Goal: Task Accomplishment & Management: Manage account settings

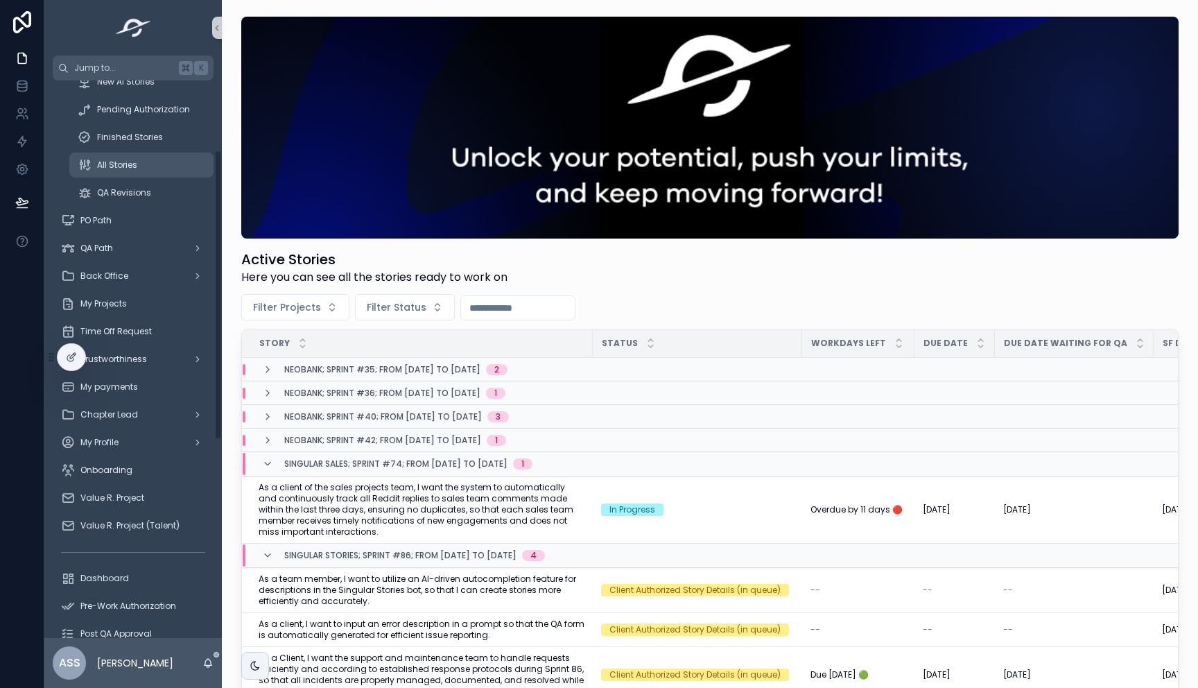
scroll to position [133, 0]
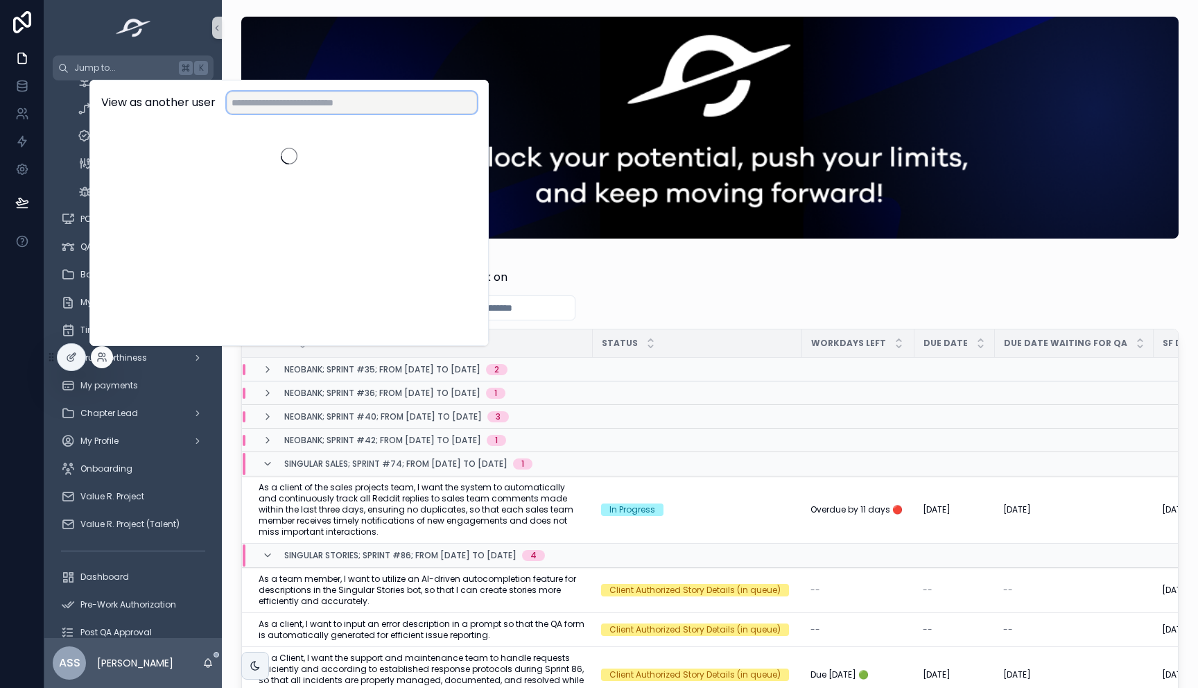
click at [351, 98] on input "text" at bounding box center [352, 103] width 250 height 22
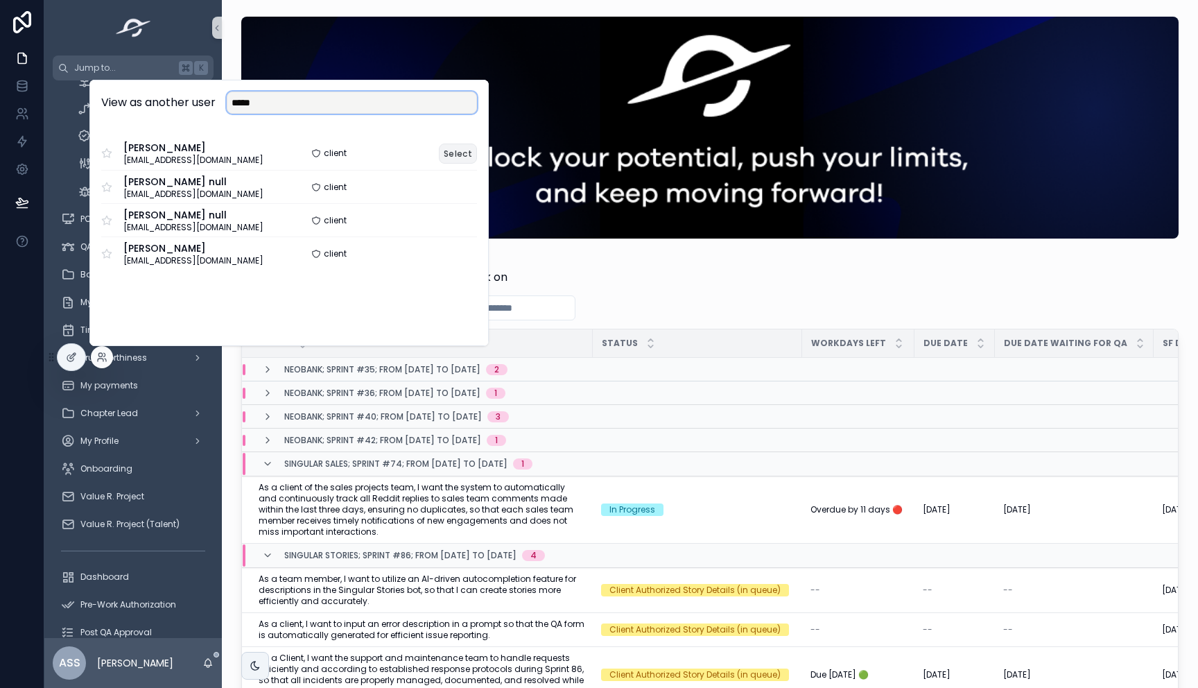
type input "*****"
click at [455, 156] on button "Select" at bounding box center [458, 154] width 38 height 20
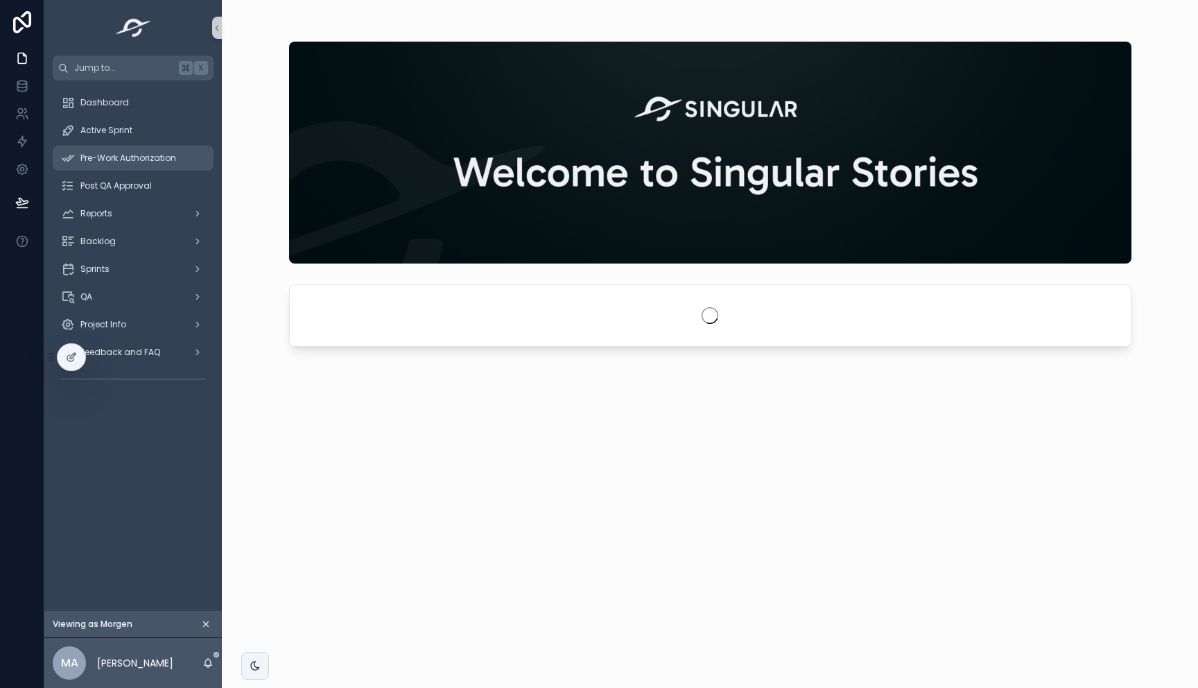
click at [134, 162] on span "Pre-Work Authorization" at bounding box center [128, 158] width 96 height 11
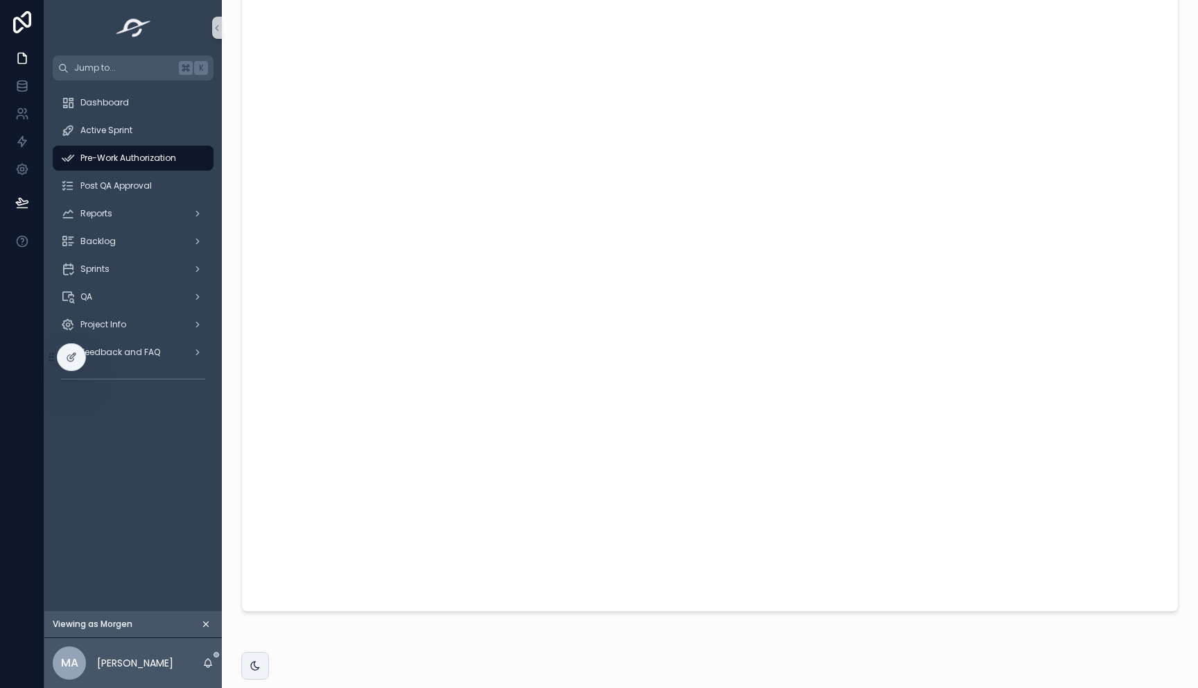
scroll to position [90, 0]
click at [130, 175] on div "Post QA Approval" at bounding box center [133, 186] width 144 height 22
click at [148, 163] on span "Pre-Work Authorization" at bounding box center [128, 158] width 96 height 11
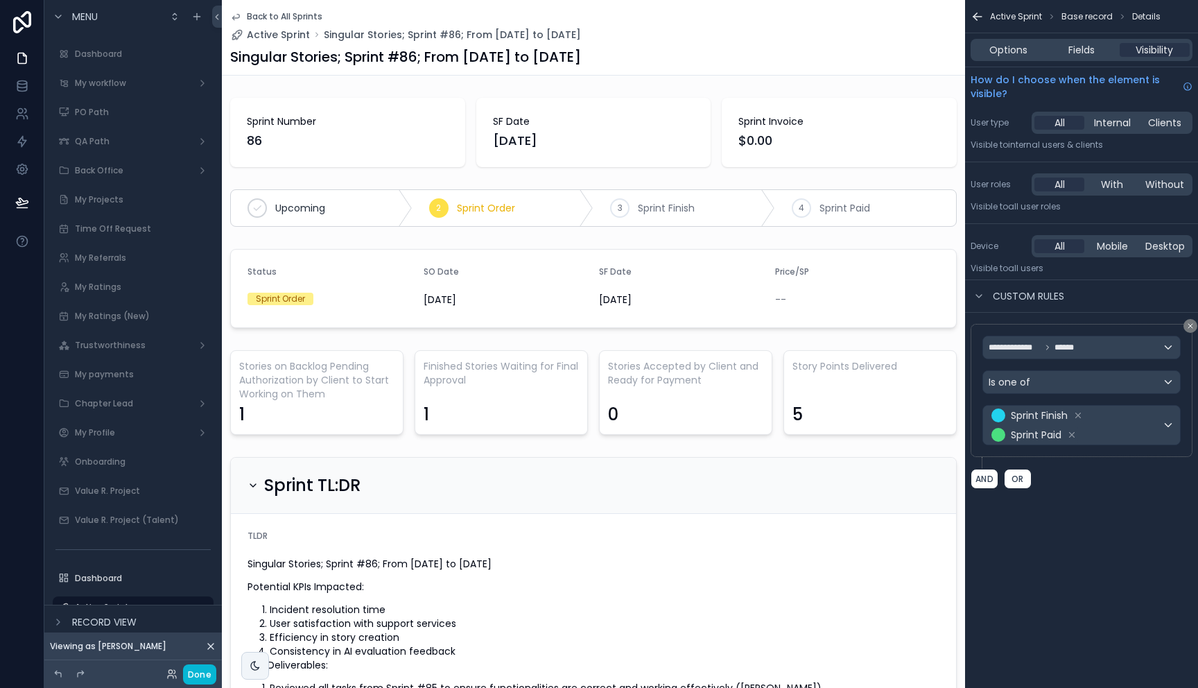
scroll to position [1281, 0]
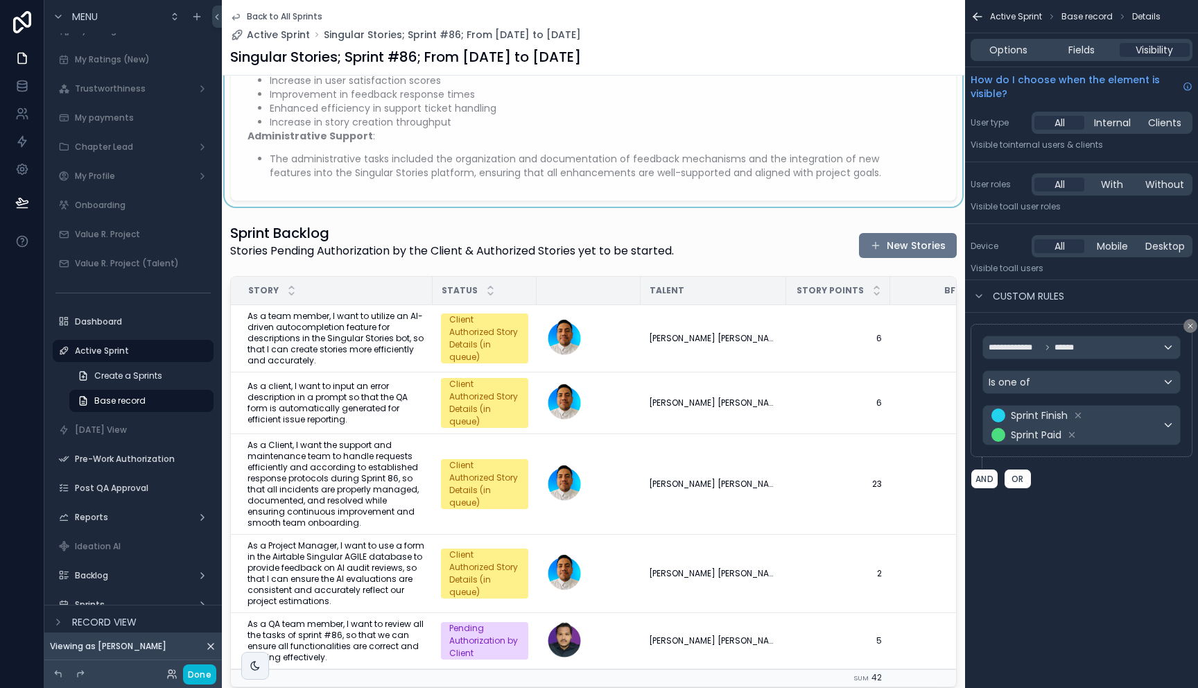
click at [23, 59] on icon at bounding box center [22, 58] width 14 height 14
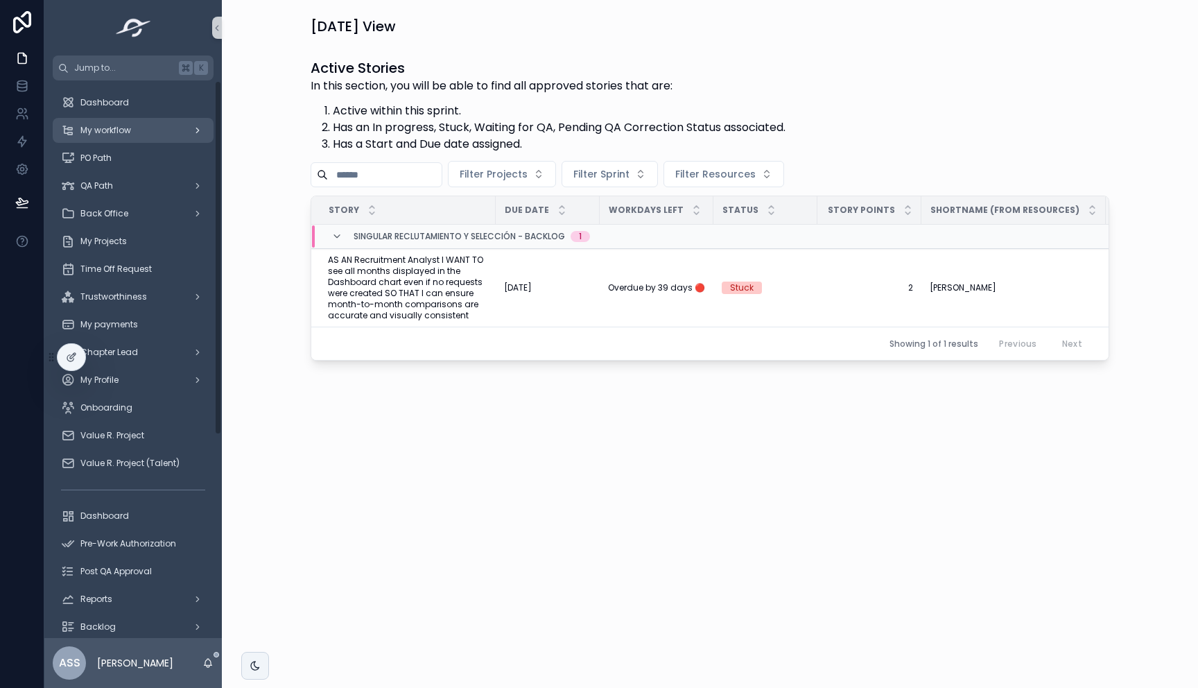
click at [121, 140] on div "My workflow" at bounding box center [133, 130] width 144 height 22
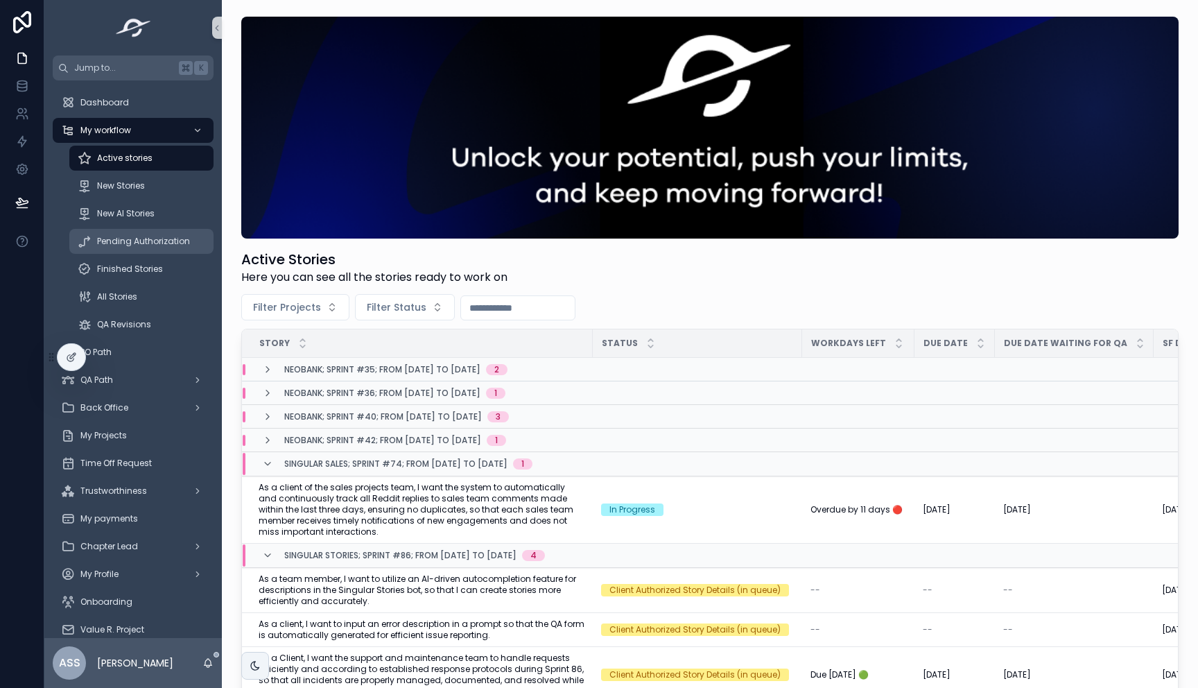
click at [150, 242] on span "Pending Authorization" at bounding box center [143, 241] width 93 height 11
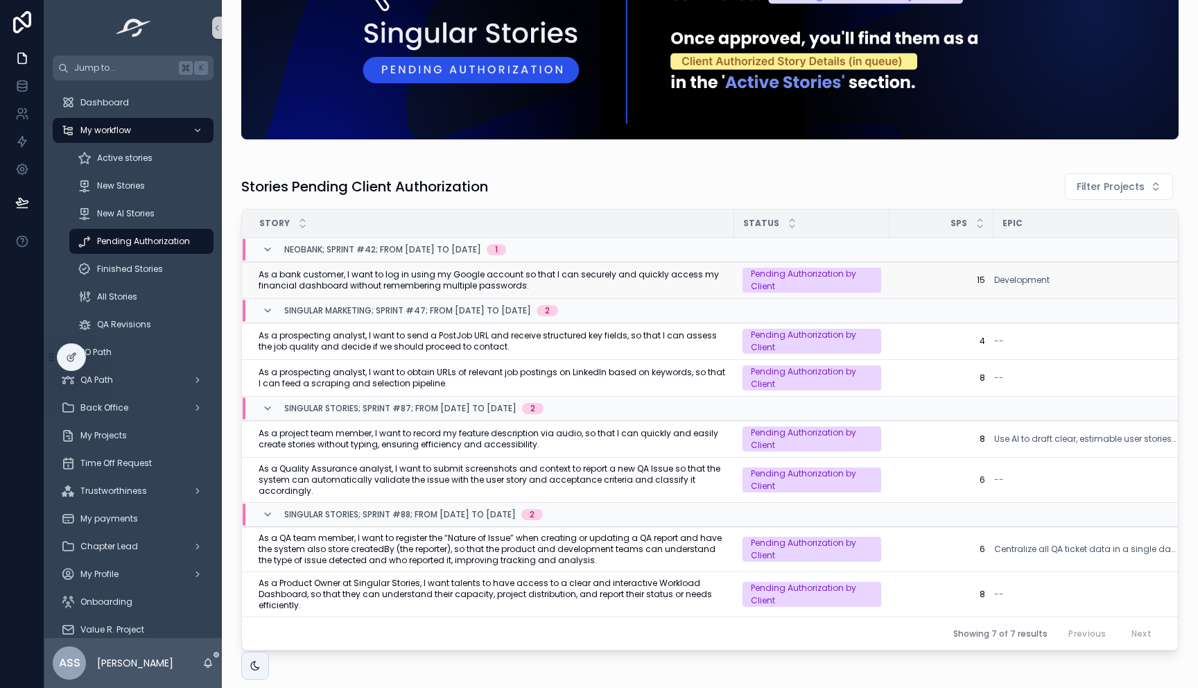
scroll to position [189, 0]
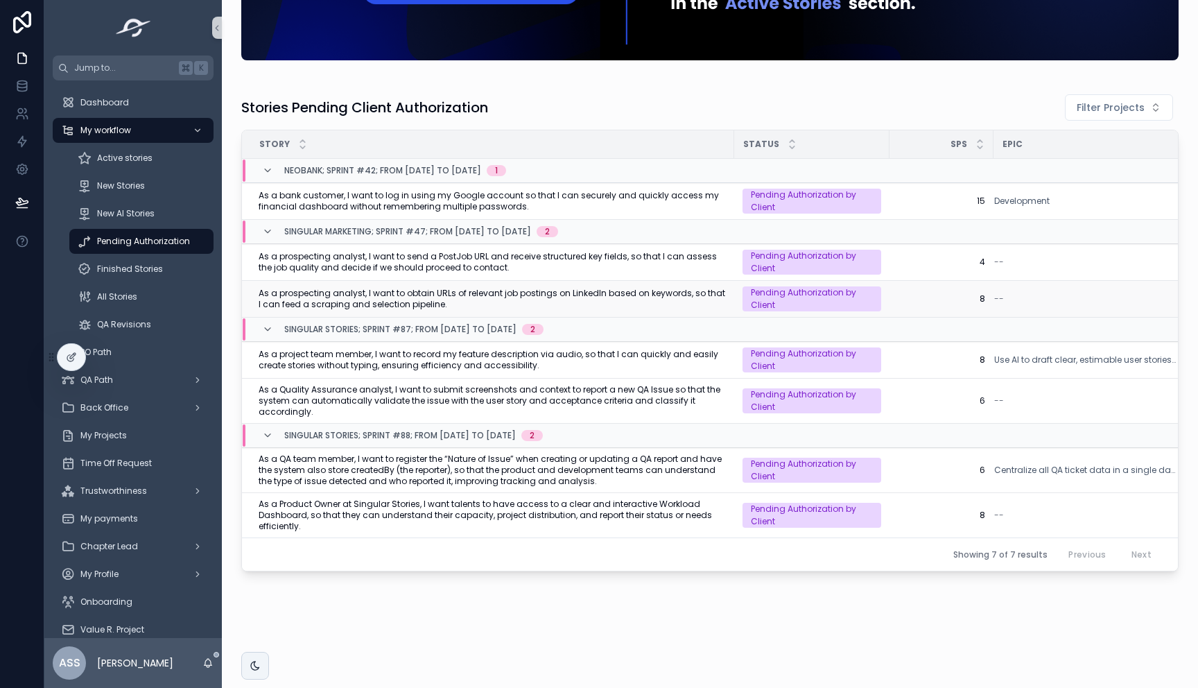
click at [642, 288] on span "As a prospecting analyst, I want to obtain URLs of relevant job postings on Lin…" at bounding box center [492, 299] width 467 height 22
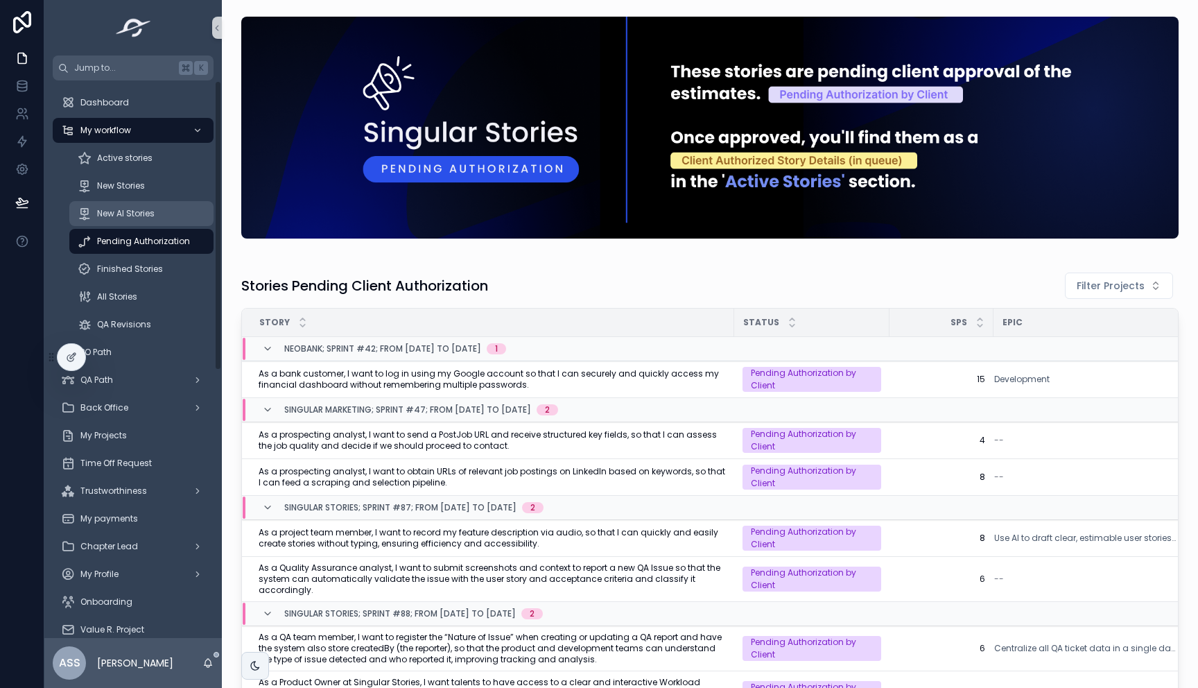
click at [123, 221] on div "New AI Stories" at bounding box center [142, 213] width 128 height 22
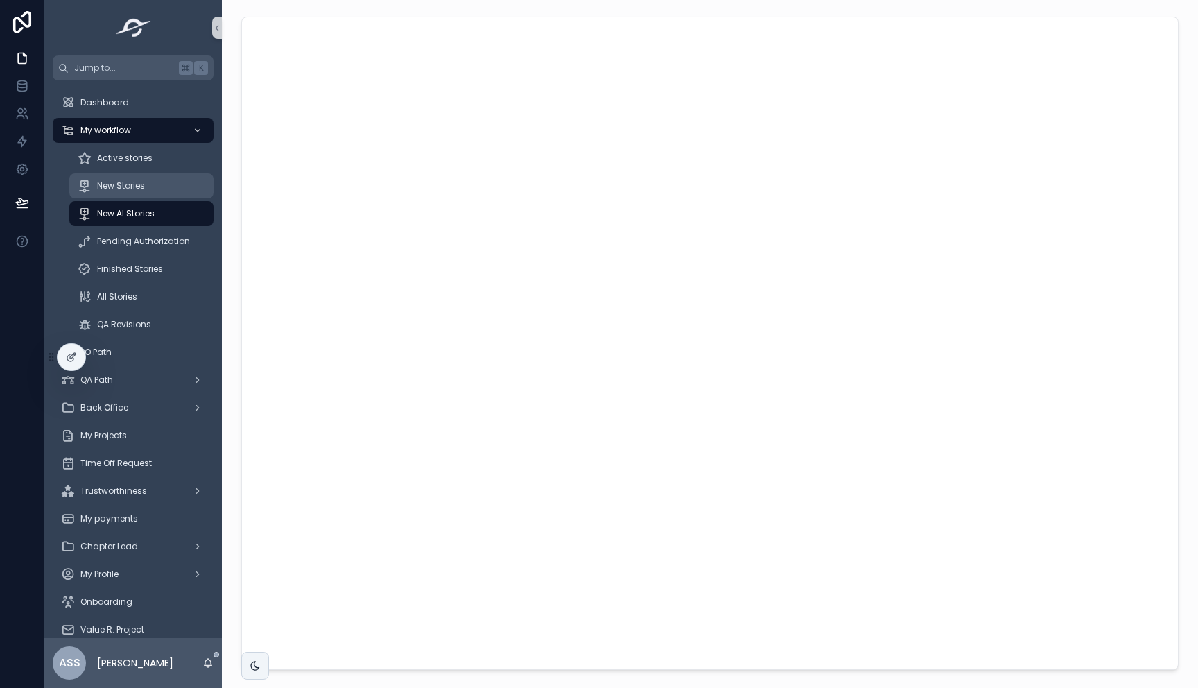
click at [129, 193] on div "New Stories" at bounding box center [142, 186] width 128 height 22
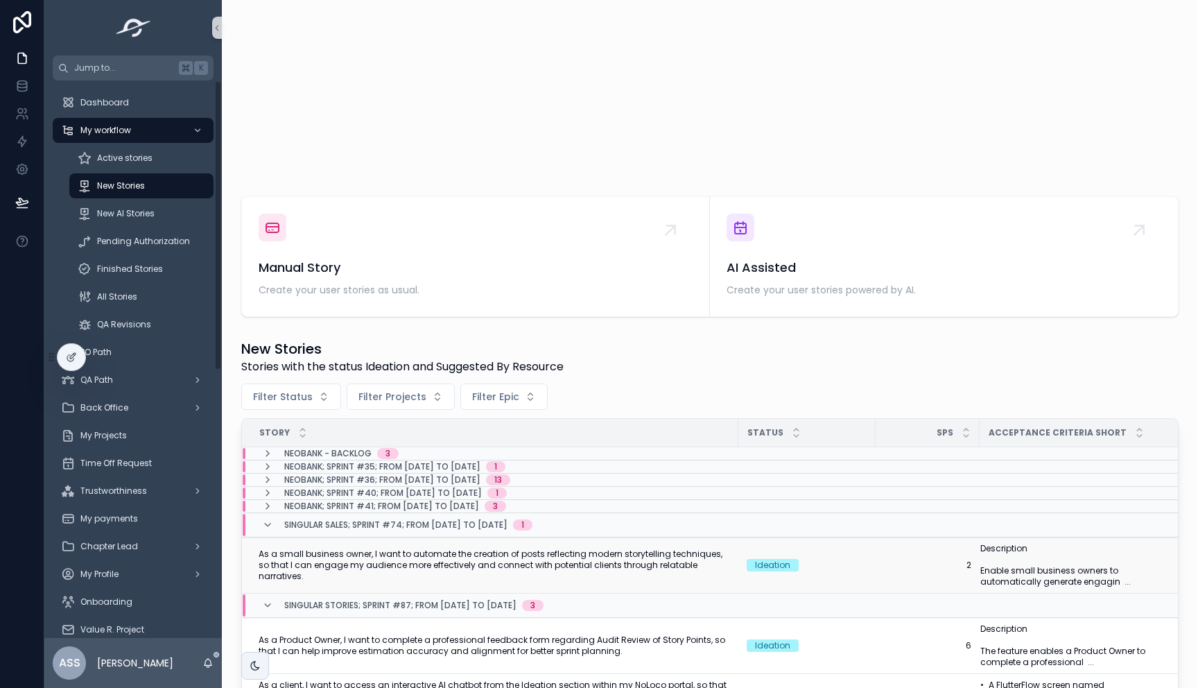
scroll to position [134, 0]
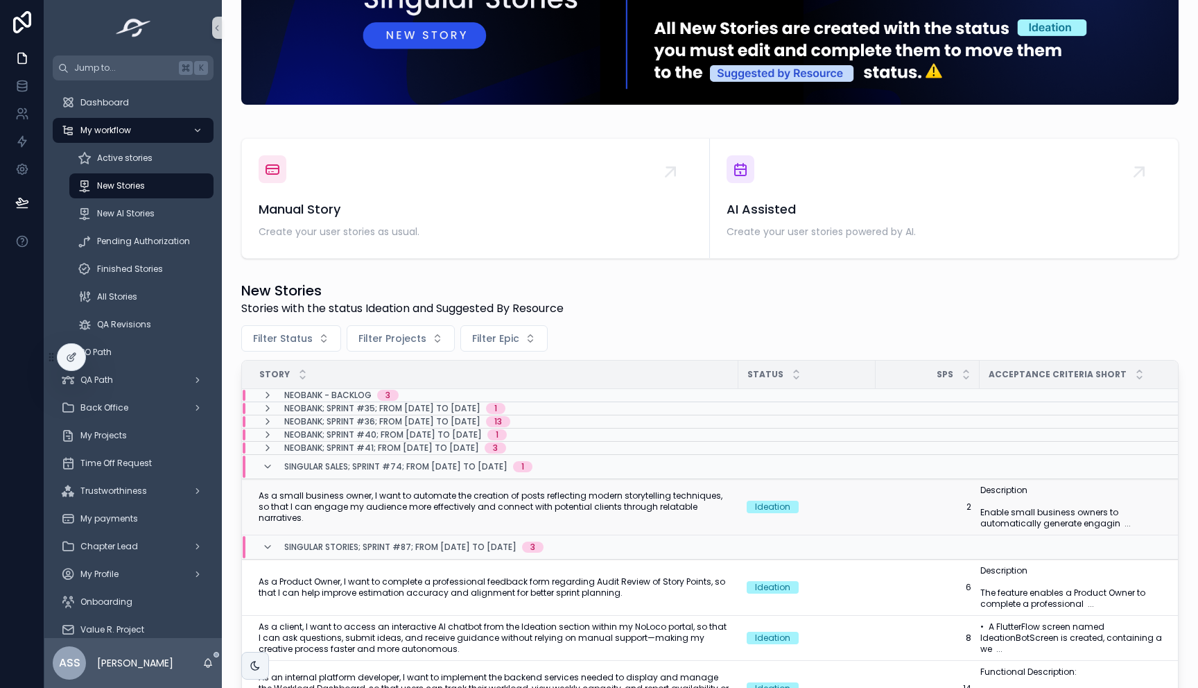
click at [522, 518] on td "As a small business owner, I want to automate the creation of posts reflecting …" at bounding box center [490, 507] width 496 height 56
click at [612, 502] on span "As a small business owner, I want to automate the creation of posts reflecting …" at bounding box center [494, 506] width 471 height 33
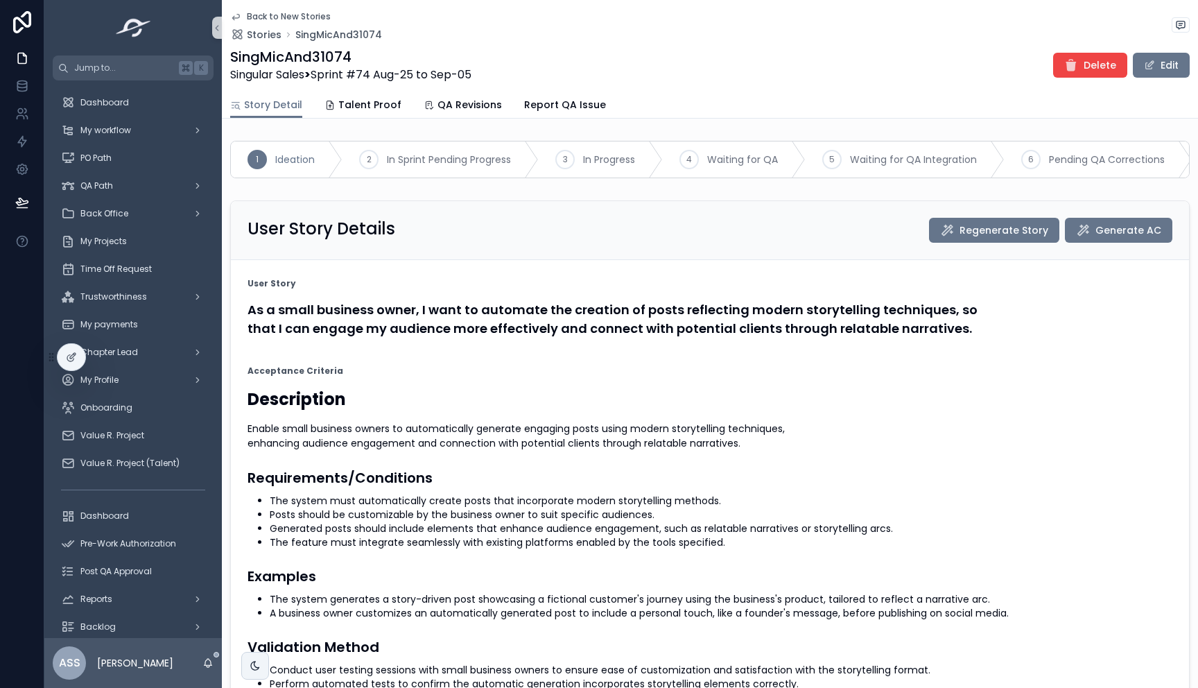
drag, startPoint x: 1145, startPoint y: 69, endPoint x: 1053, endPoint y: 90, distance: 93.9
click at [1145, 69] on button "Edit" at bounding box center [1161, 65] width 57 height 25
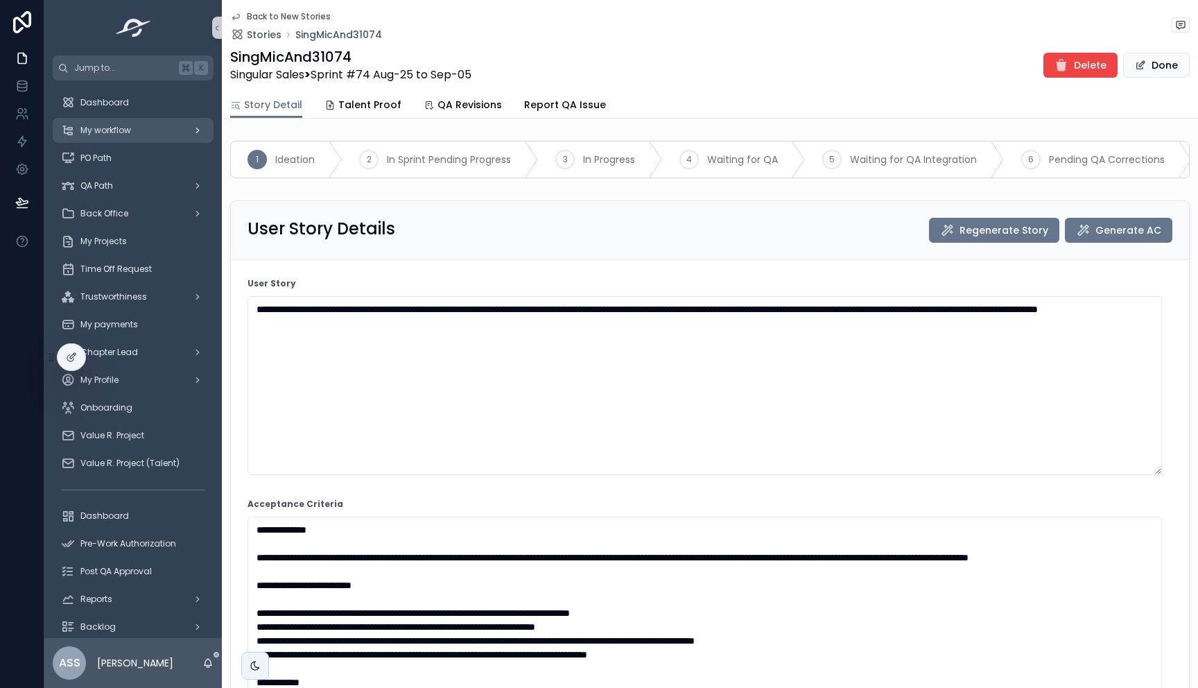
drag, startPoint x: 132, startPoint y: 140, endPoint x: 181, endPoint y: 141, distance: 48.5
click at [132, 140] on div "My workflow" at bounding box center [133, 130] width 144 height 22
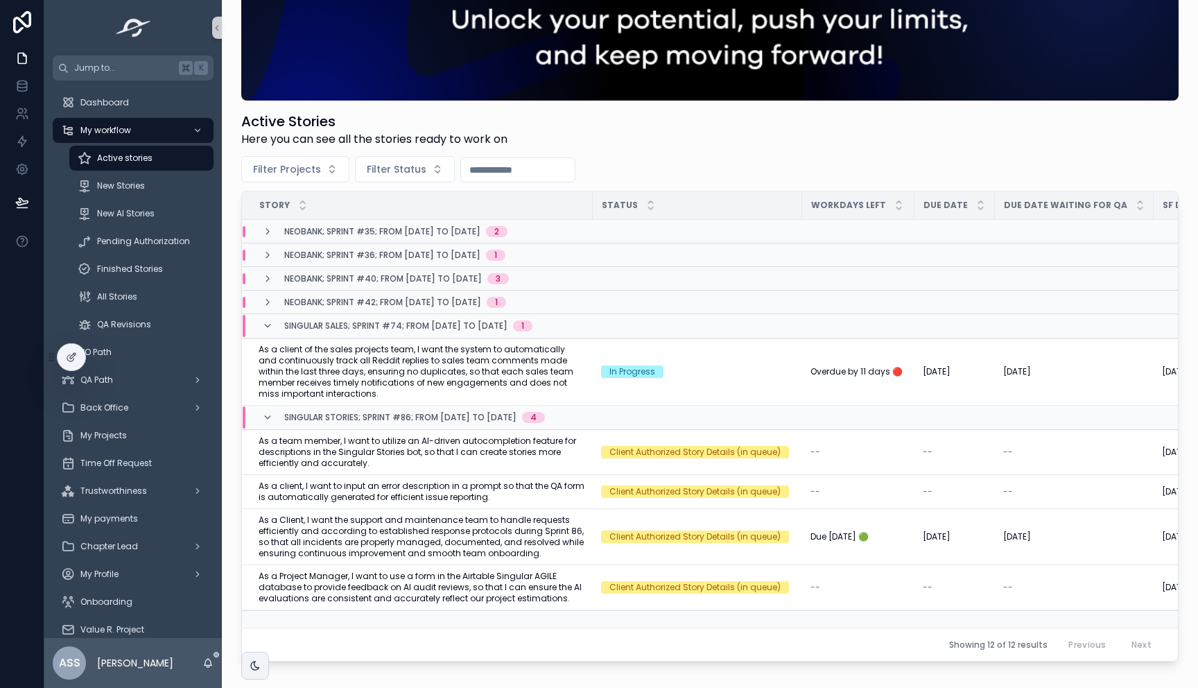
scroll to position [147, 0]
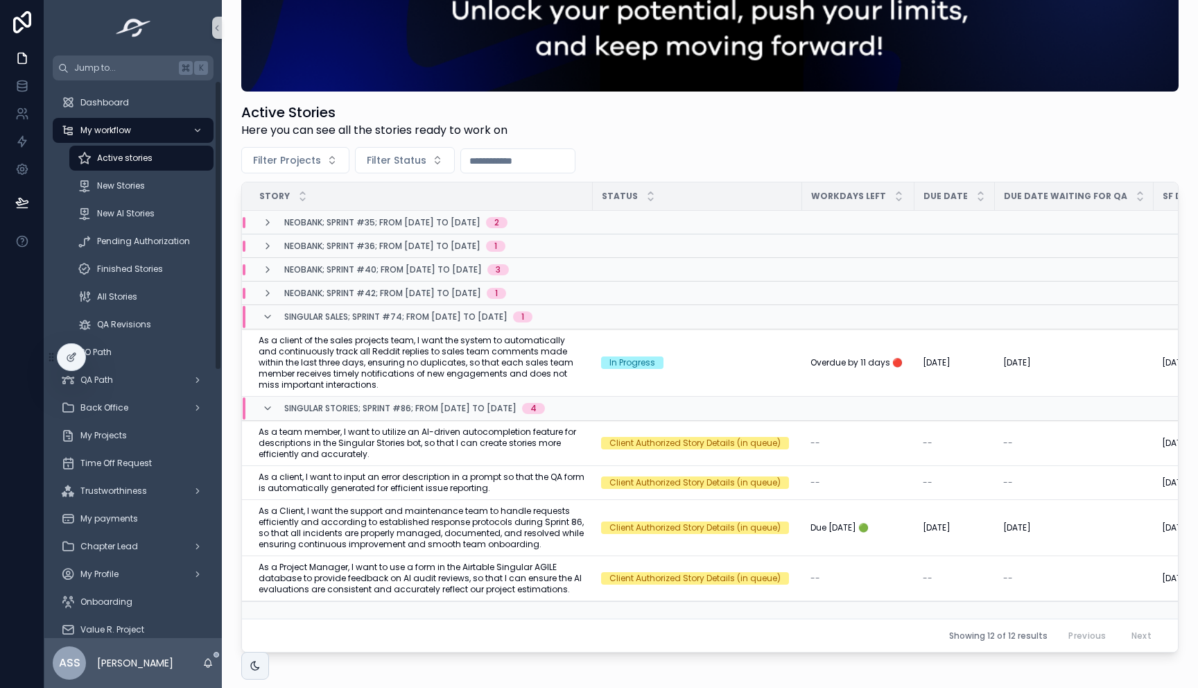
click at [63, 189] on div "New Stories" at bounding box center [141, 186] width 161 height 28
drag, startPoint x: 167, startPoint y: 182, endPoint x: 127, endPoint y: 223, distance: 57.4
click at [167, 182] on div "New Stories" at bounding box center [142, 186] width 128 height 22
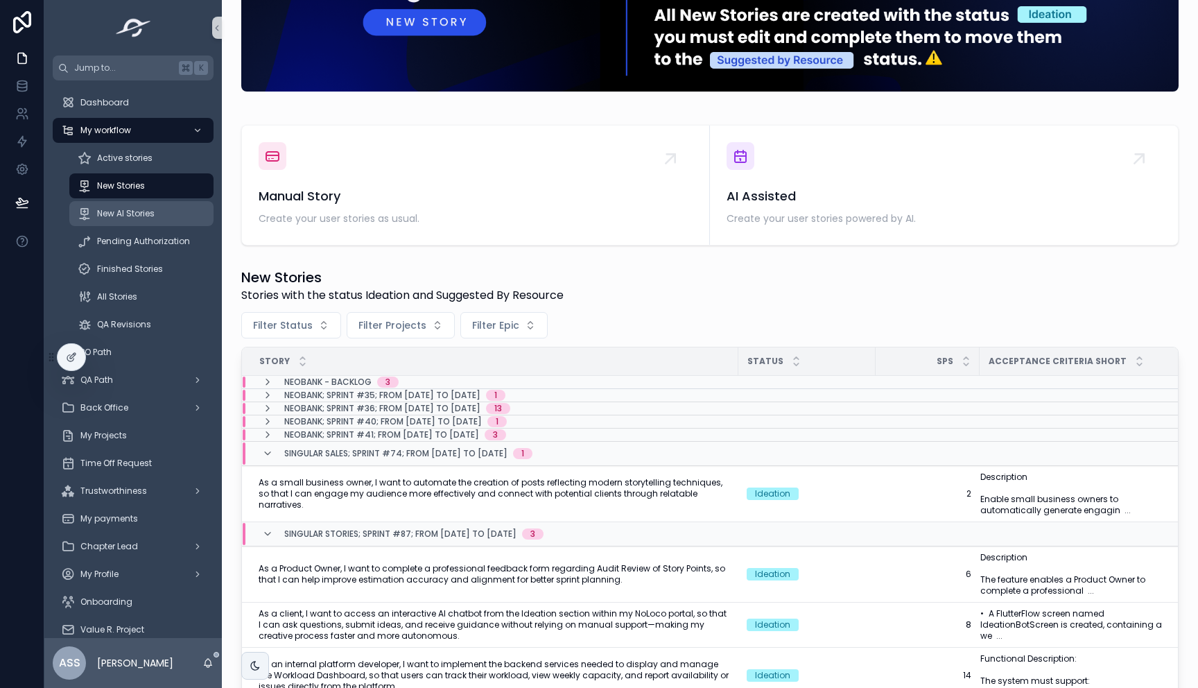
click at [127, 223] on div "New AI Stories" at bounding box center [142, 213] width 128 height 22
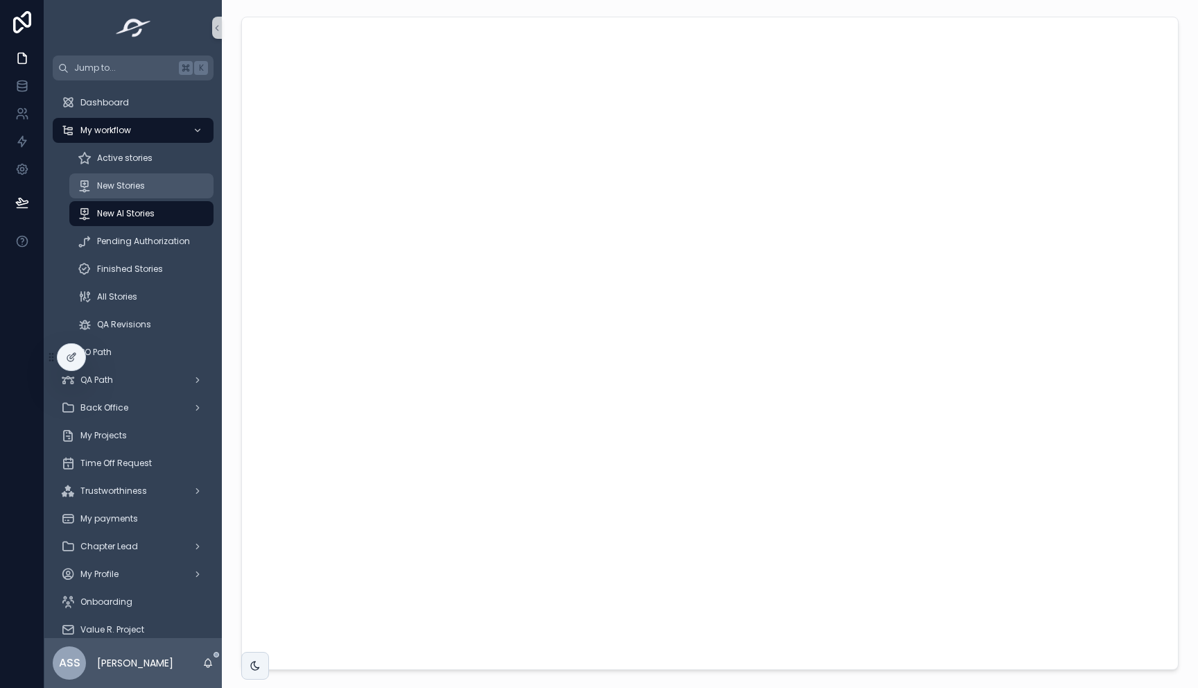
click at [139, 190] on span "New Stories" at bounding box center [121, 185] width 48 height 11
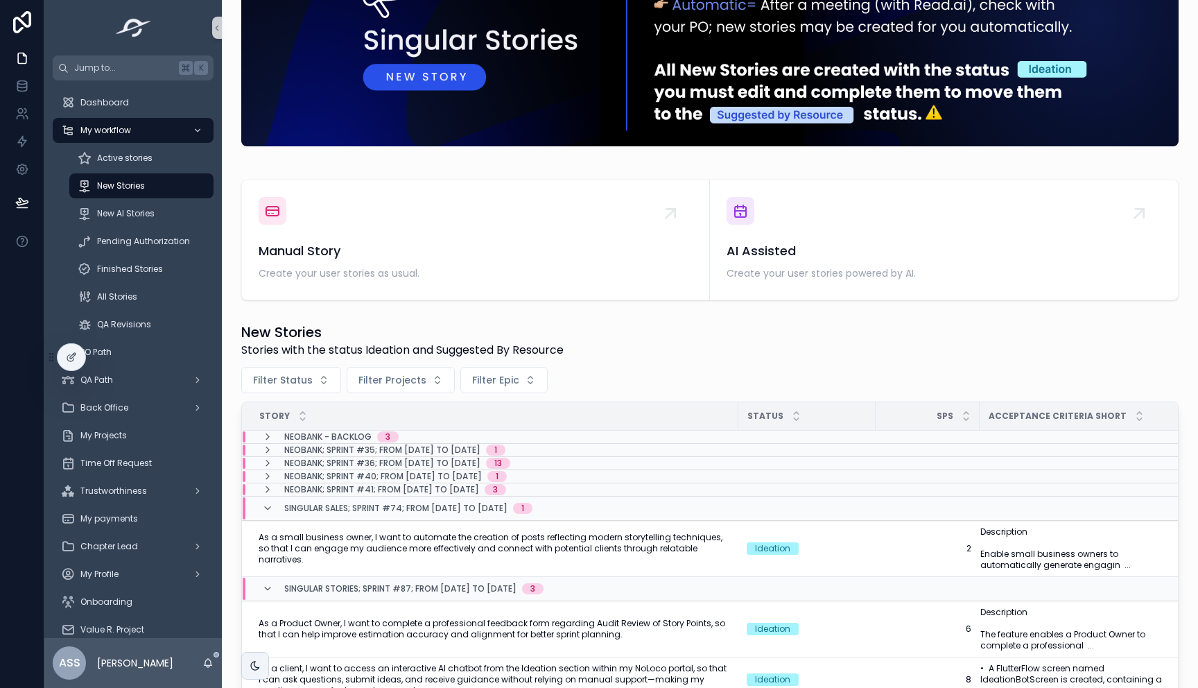
scroll to position [144, 0]
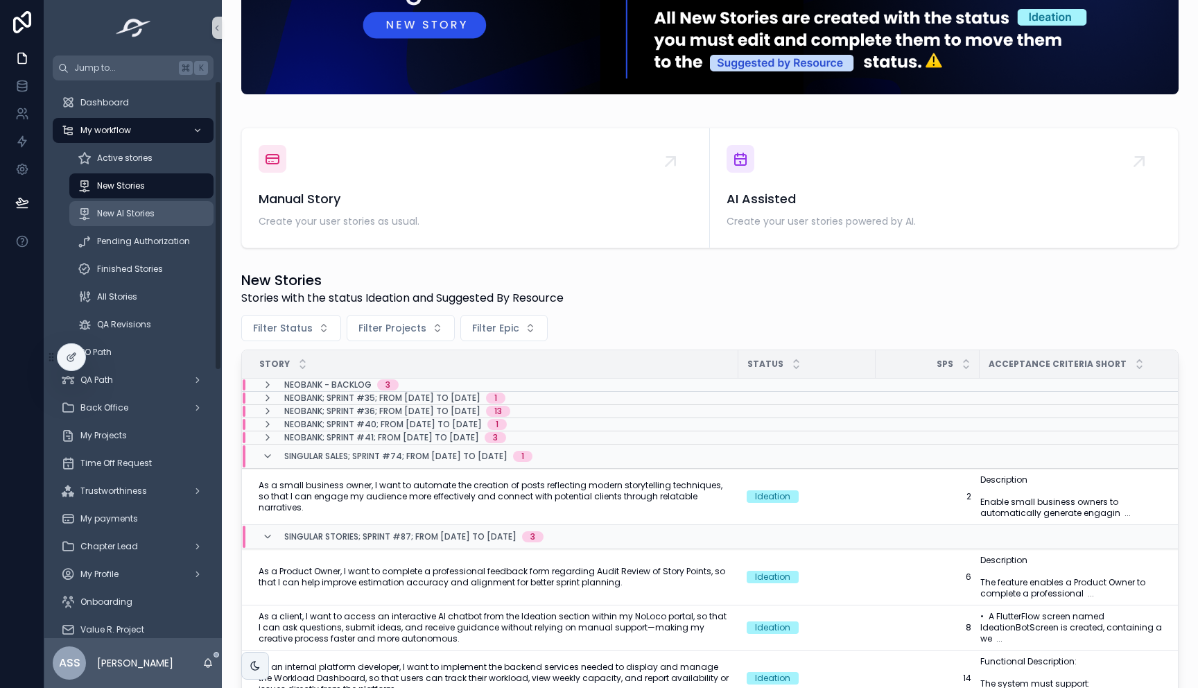
drag, startPoint x: 141, startPoint y: 209, endPoint x: 141, endPoint y: 218, distance: 9.0
click at [141, 209] on span "New AI Stories" at bounding box center [126, 213] width 58 height 11
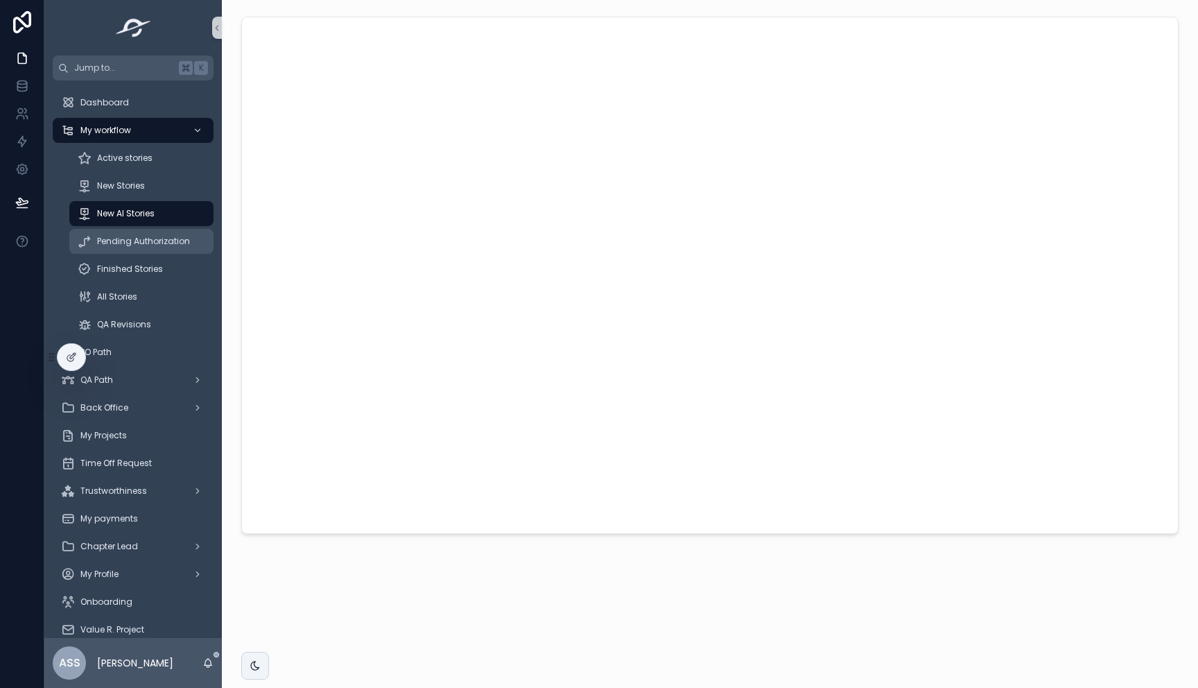
click at [144, 241] on span "Pending Authorization" at bounding box center [143, 241] width 93 height 11
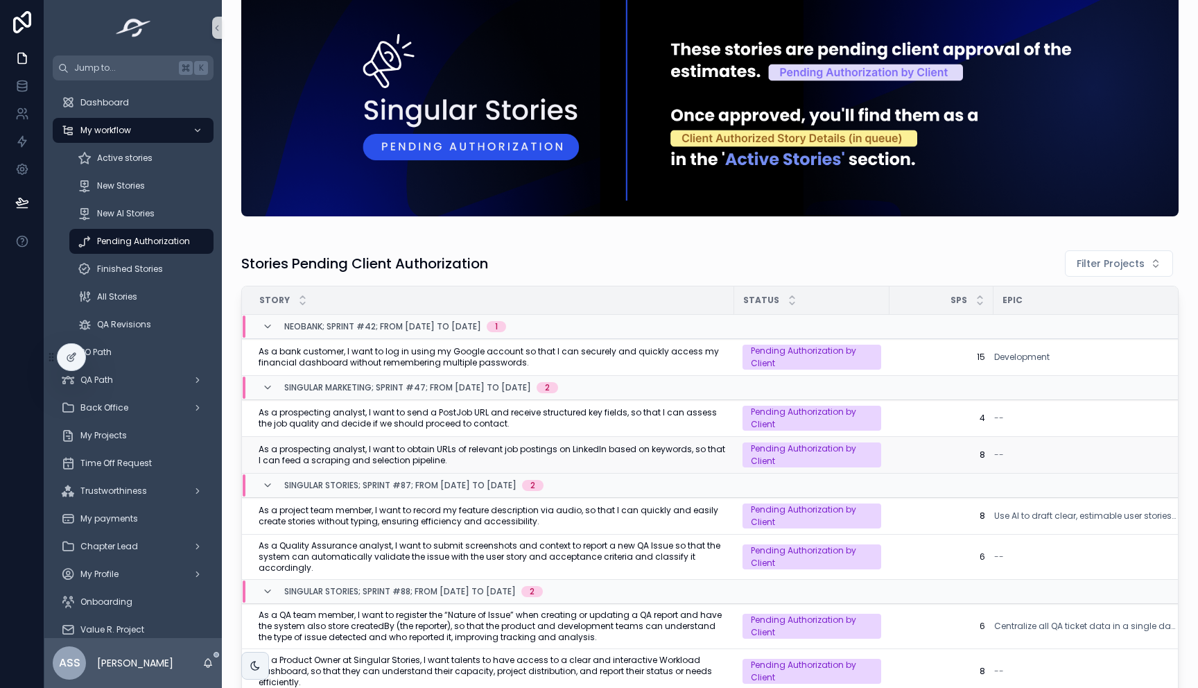
scroll to position [25, 0]
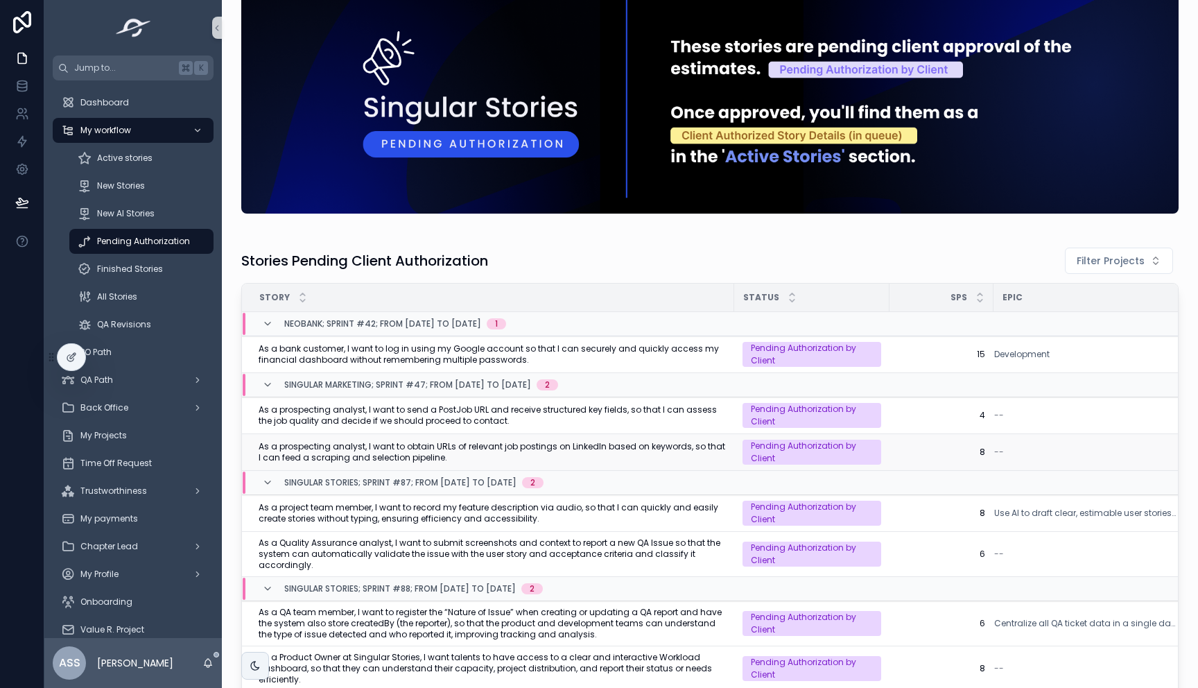
click at [501, 451] on span "As a prospecting analyst, I want to obtain URLs of relevant job postings on Lin…" at bounding box center [492, 452] width 467 height 22
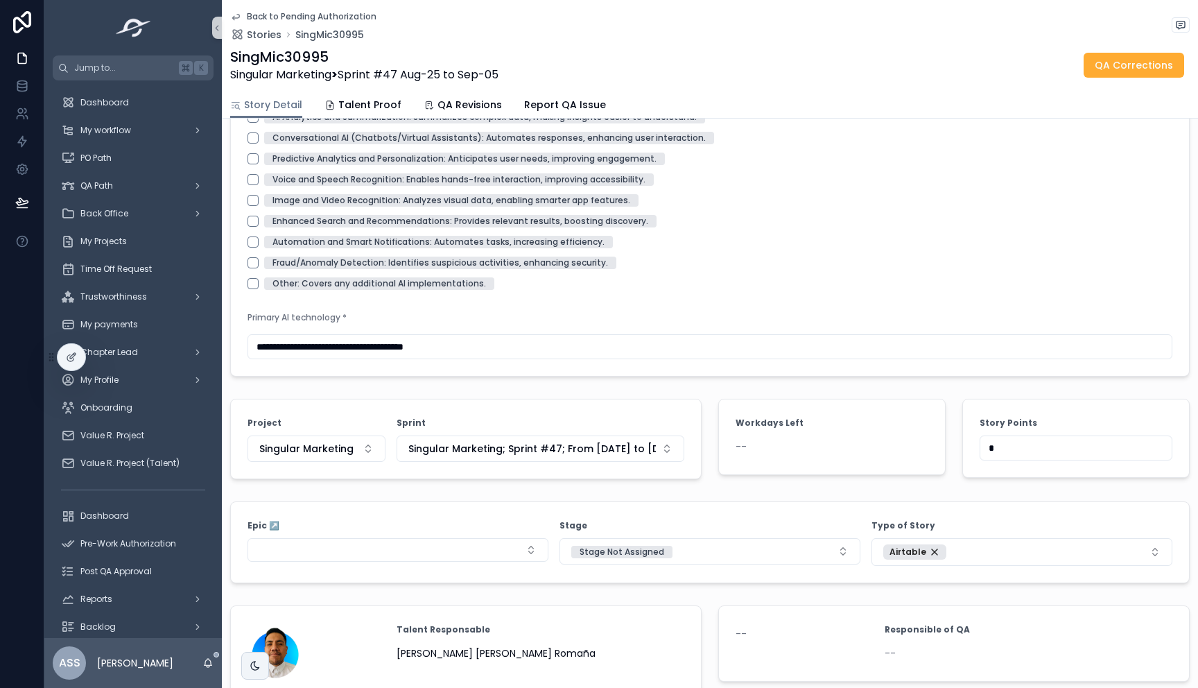
scroll to position [1686, 0]
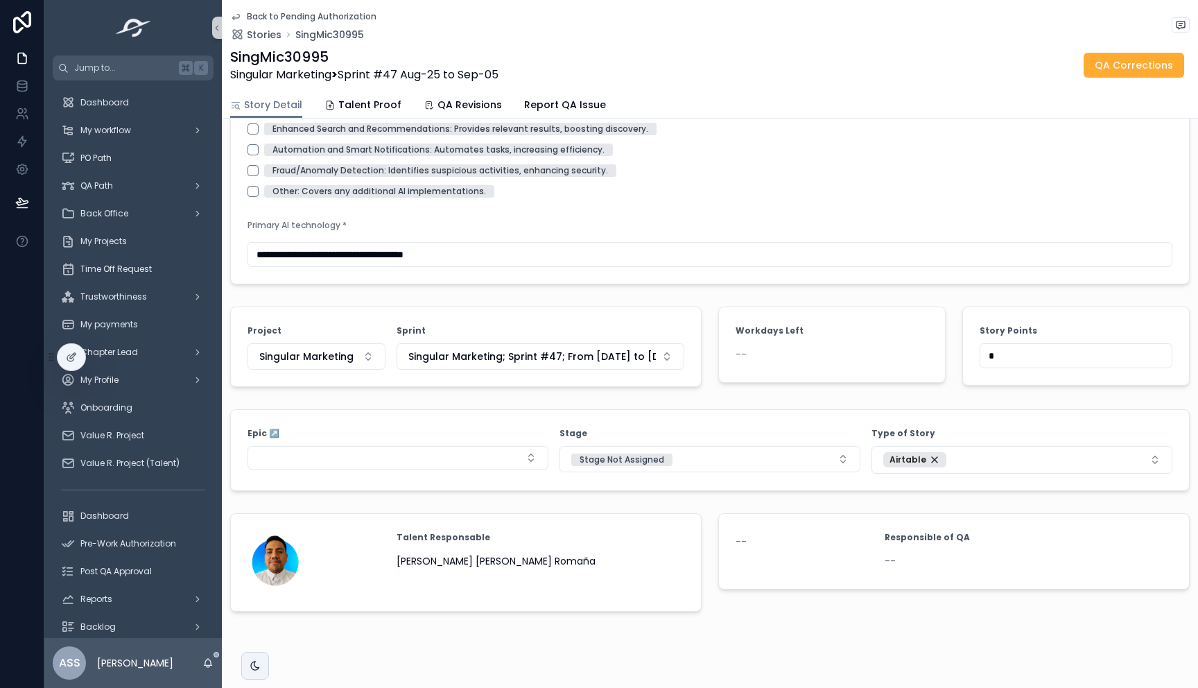
drag, startPoint x: 982, startPoint y: 372, endPoint x: 946, endPoint y: 369, distance: 36.2
click at [954, 369] on div "Story Points *" at bounding box center [1076, 347] width 244 height 92
type input "**"
click at [965, 311] on div "Story Points **" at bounding box center [1076, 347] width 244 height 92
drag, startPoint x: 995, startPoint y: 307, endPoint x: 1003, endPoint y: 307, distance: 8.3
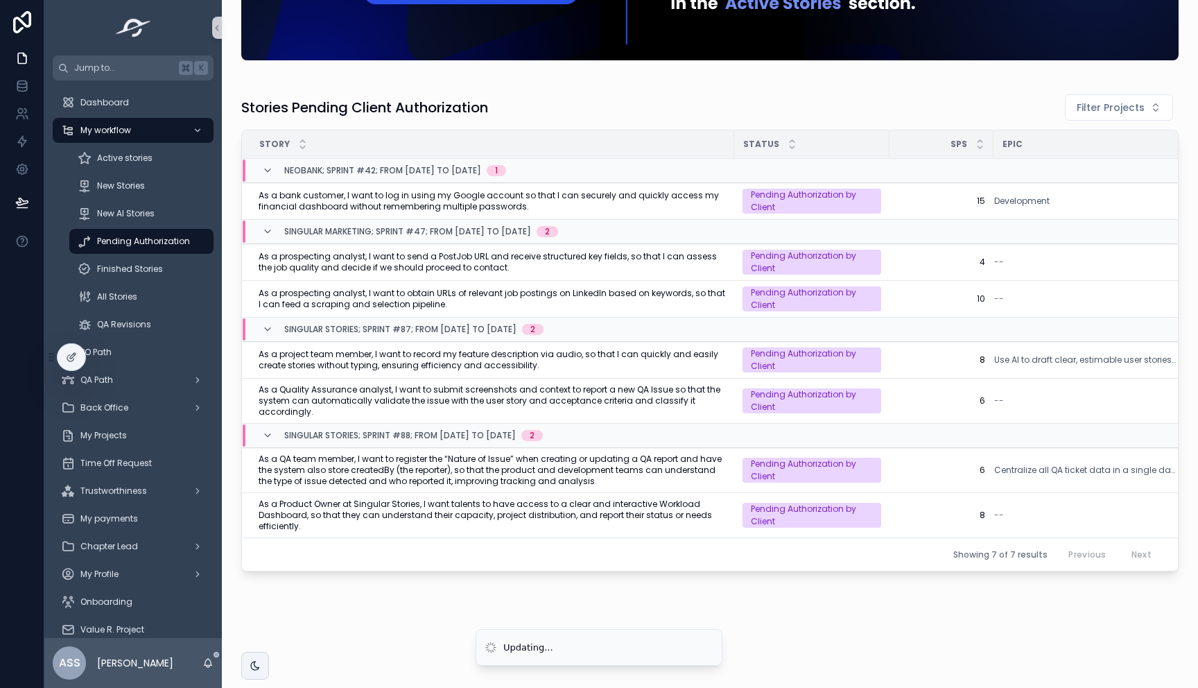
scroll to position [189, 0]
click at [966, 257] on span "4" at bounding box center [941, 262] width 87 height 11
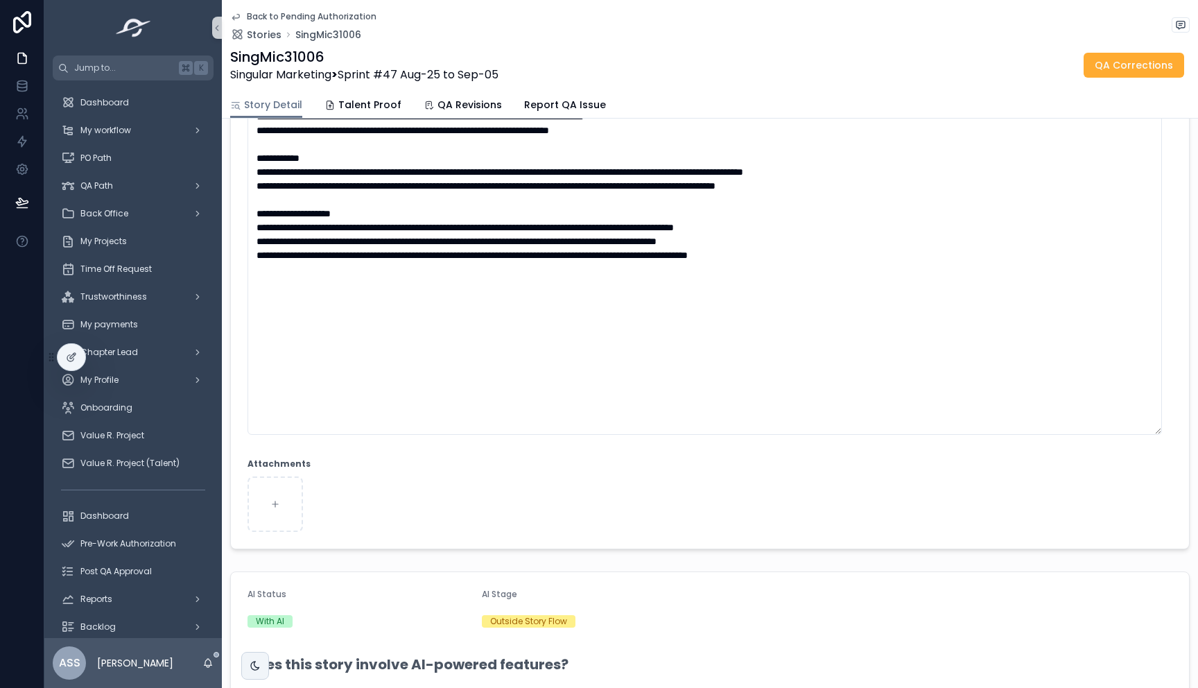
scroll to position [466, 0]
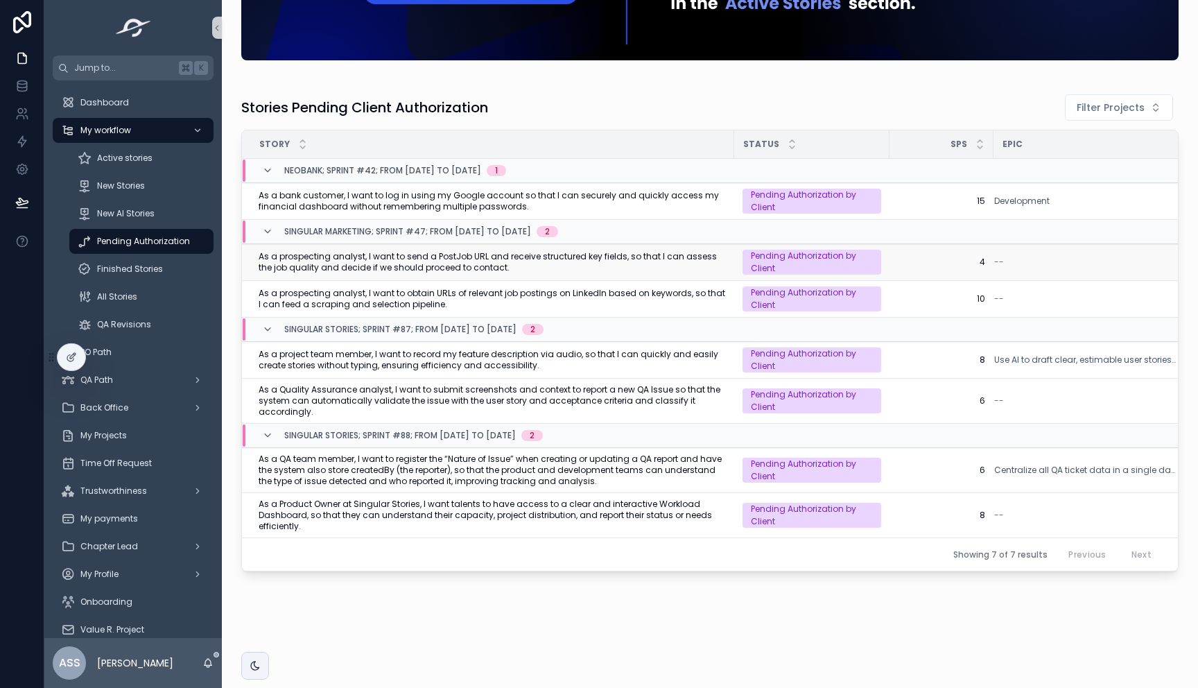
scroll to position [189, 0]
